Goal: Communication & Community: Share content

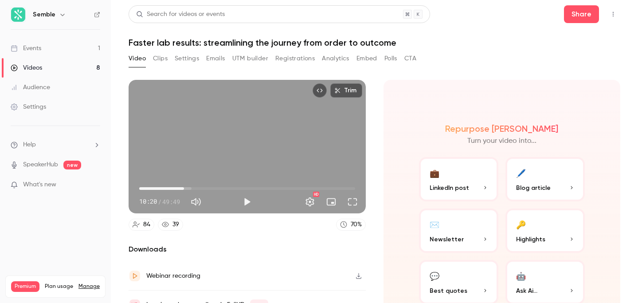
click at [41, 47] on div "Events" at bounding box center [26, 48] width 31 height 9
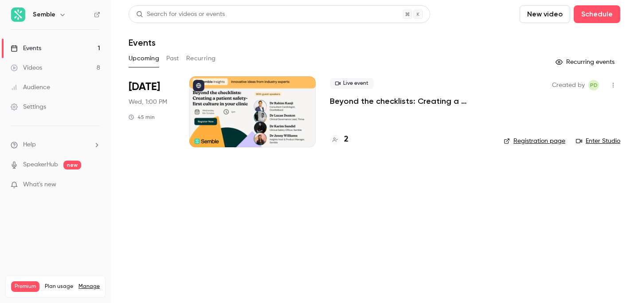
click at [293, 113] on div at bounding box center [252, 111] width 126 height 71
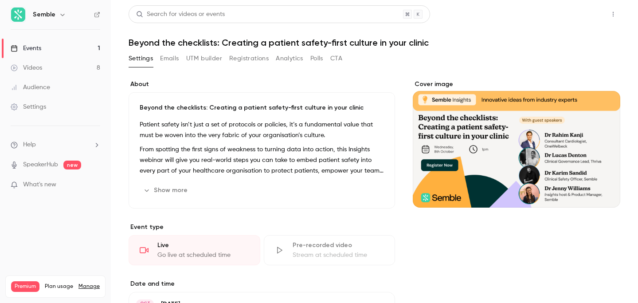
click at [577, 14] on button "Share" at bounding box center [581, 14] width 35 height 18
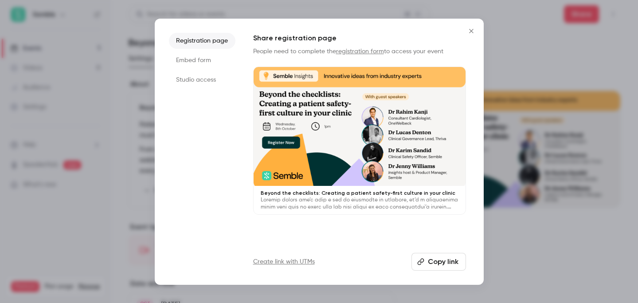
click at [442, 262] on button "Copy link" at bounding box center [438, 262] width 55 height 18
click at [437, 260] on button "Copy link" at bounding box center [438, 262] width 55 height 18
